Goal: Check status

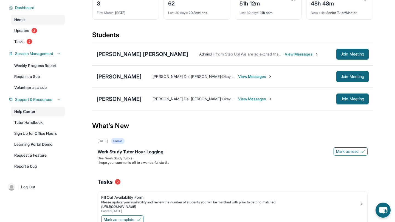
scroll to position [39, 0]
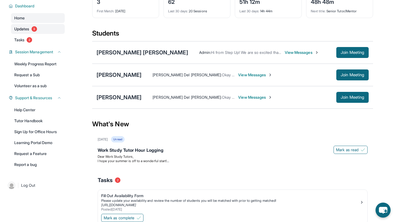
click at [35, 32] on span "3" at bounding box center [34, 28] width 5 height 5
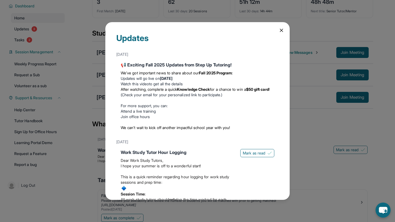
click at [282, 32] on icon at bounding box center [280, 30] width 5 height 5
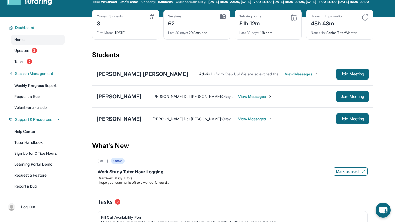
scroll to position [0, 0]
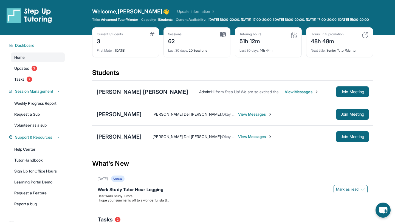
click at [293, 39] on img at bounding box center [293, 35] width 7 height 7
click at [248, 45] on div "51h 12m" at bounding box center [250, 40] width 22 height 9
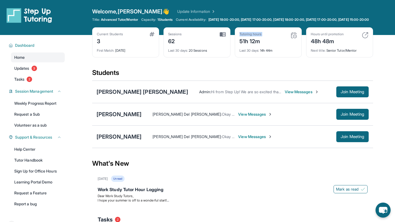
click at [248, 45] on div "51h 12m" at bounding box center [250, 40] width 22 height 9
click at [221, 37] on img at bounding box center [222, 34] width 6 height 5
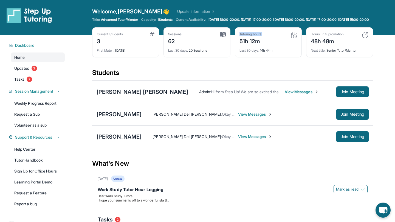
click at [221, 37] on img at bounding box center [222, 34] width 6 height 5
